Goal: Check status

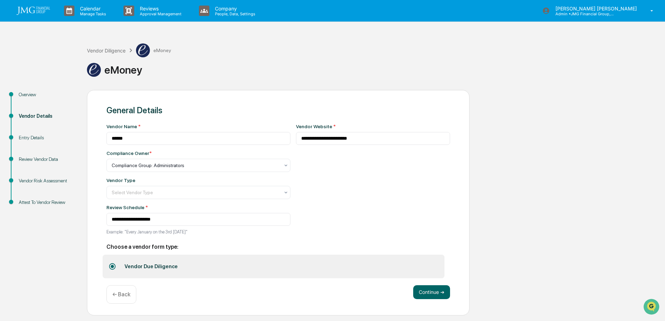
click at [15, 8] on div "Calendar Manage Tasks Reviews Approval Management Company People, Data, Setting…" at bounding box center [332, 11] width 665 height 22
drag, startPoint x: 35, startPoint y: 12, endPoint x: 46, endPoint y: 24, distance: 16.0
click at [35, 12] on img at bounding box center [33, 11] width 33 height 8
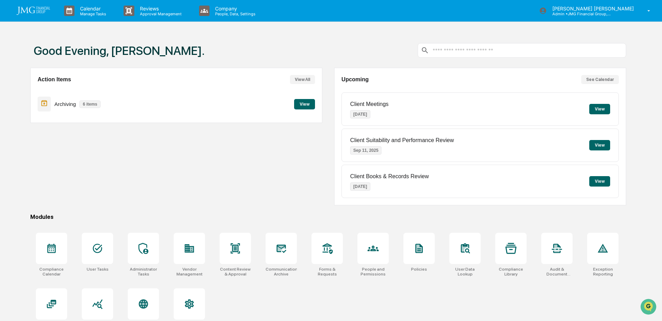
scroll to position [33, 0]
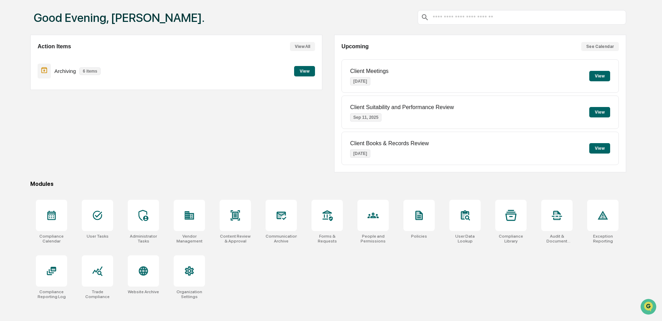
click at [302, 120] on div "Action Items View All Archiving 6 items View" at bounding box center [176, 104] width 292 height 138
click at [110, 214] on div at bounding box center [97, 215] width 31 height 31
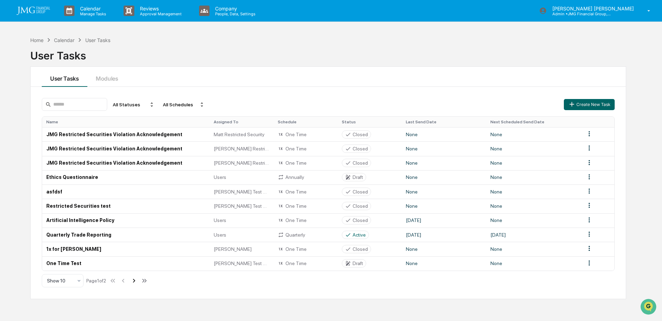
click at [138, 281] on icon at bounding box center [134, 281] width 8 height 8
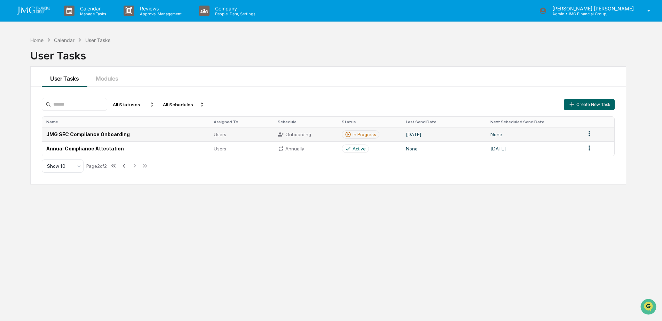
click at [170, 137] on td "JMG SEC Compliance Onboarding" at bounding box center [125, 134] width 167 height 14
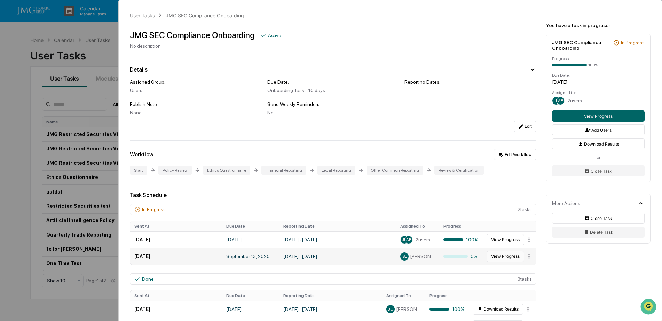
click at [501, 256] on button "View Progress" at bounding box center [505, 256] width 38 height 11
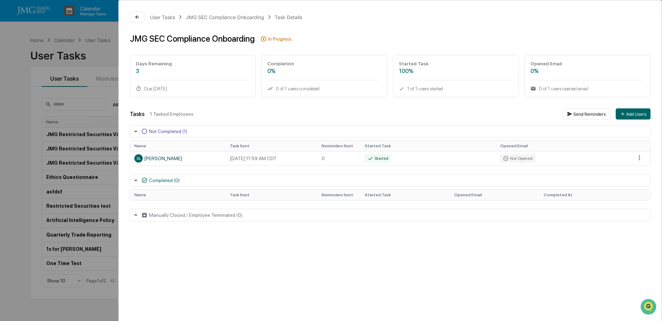
click at [20, 67] on div "User Tasks JMG SEC Compliance Onboarding Task Details JMG SEC Compliance Onboar…" at bounding box center [331, 160] width 662 height 321
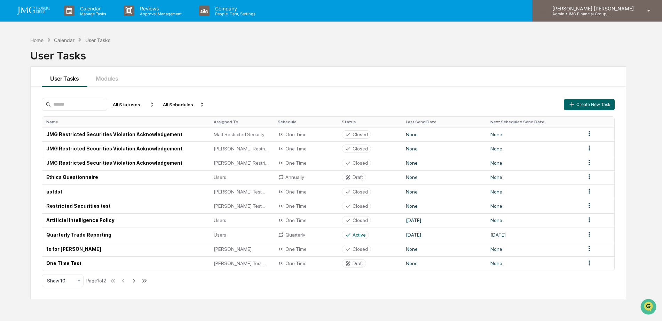
click at [604, 15] on p "Admin • JMG Financial Group, Ltd." at bounding box center [579, 13] width 65 height 5
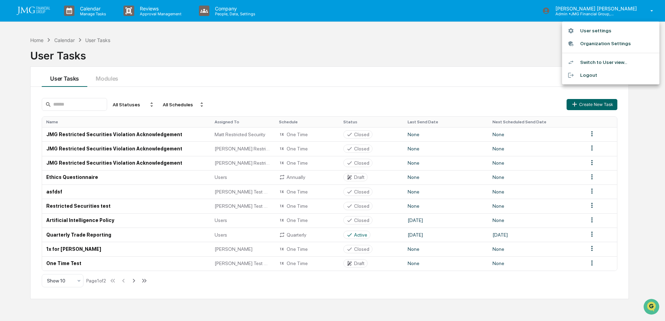
click at [598, 73] on li "Logout" at bounding box center [610, 75] width 97 height 13
